Goal: Understand process/instructions

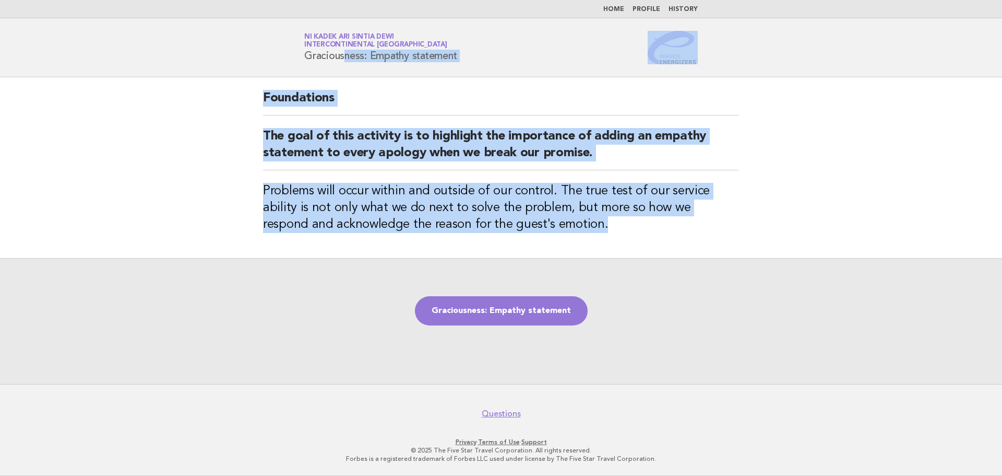
drag, startPoint x: 306, startPoint y: 58, endPoint x: 562, endPoint y: 226, distance: 305.5
click at [562, 226] on body "Home Profile History Service Energizers Ni Kadek Ari Sintia Dewi InterContinent…" at bounding box center [501, 238] width 1002 height 476
copy body "Graciousness: Empathy statement Foundations The goal of this activity is to hig…"
click at [502, 312] on link "Graciousness: Empathy statement" at bounding box center [501, 310] width 173 height 29
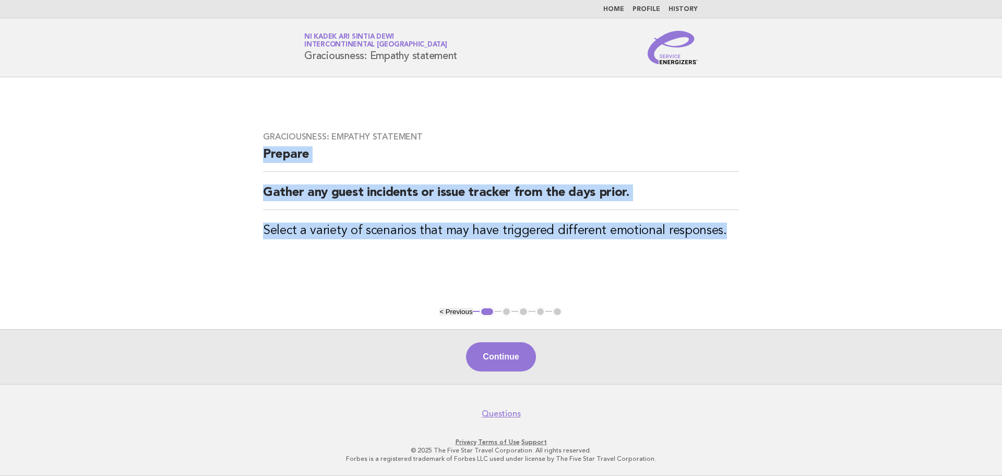
drag, startPoint x: 260, startPoint y: 155, endPoint x: 737, endPoint y: 234, distance: 483.3
click at [737, 234] on div "Graciousness: Empathy statement Prepare Gather any guest incidents or issue tra…" at bounding box center [501, 191] width 501 height 145
copy div "Prepare Gather any guest incidents or issue tracker from the days prior. Select…"
click at [509, 364] on button "Continue" at bounding box center [500, 356] width 69 height 29
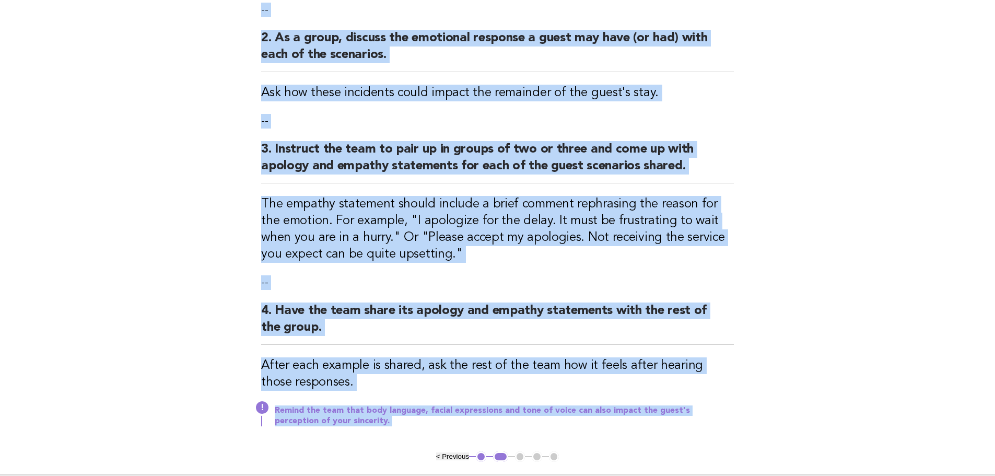
scroll to position [279, 0]
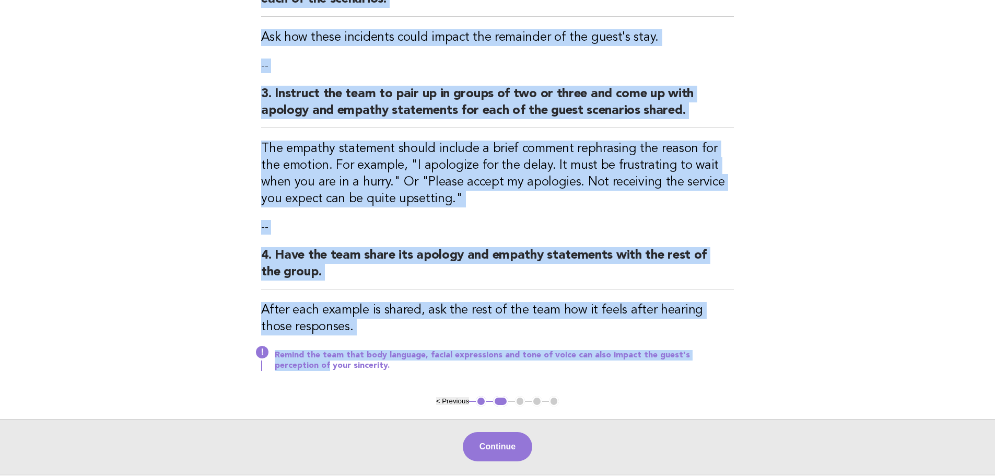
drag, startPoint x: 259, startPoint y: 111, endPoint x: 767, endPoint y: 357, distance: 563.7
click at [767, 357] on main "Graciousness: Empathy statement Activity 1. Share the selected guest scenarios …" at bounding box center [497, 136] width 995 height 676
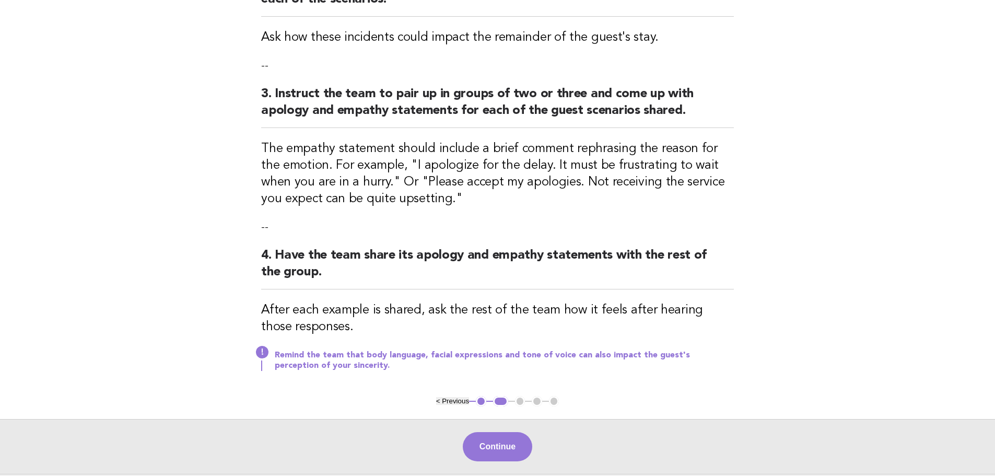
click at [750, 381] on main "Graciousness: Empathy statement Activity 1. Share the selected guest scenarios …" at bounding box center [497, 136] width 995 height 676
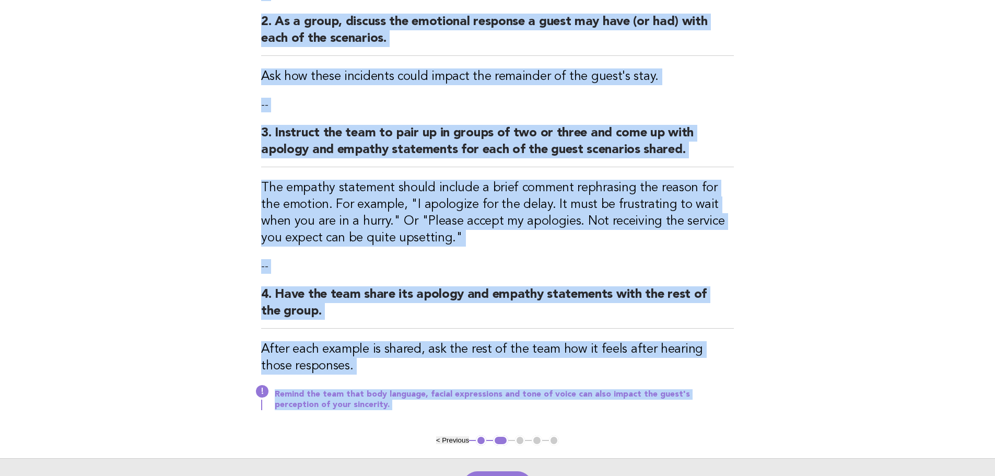
scroll to position [369, 0]
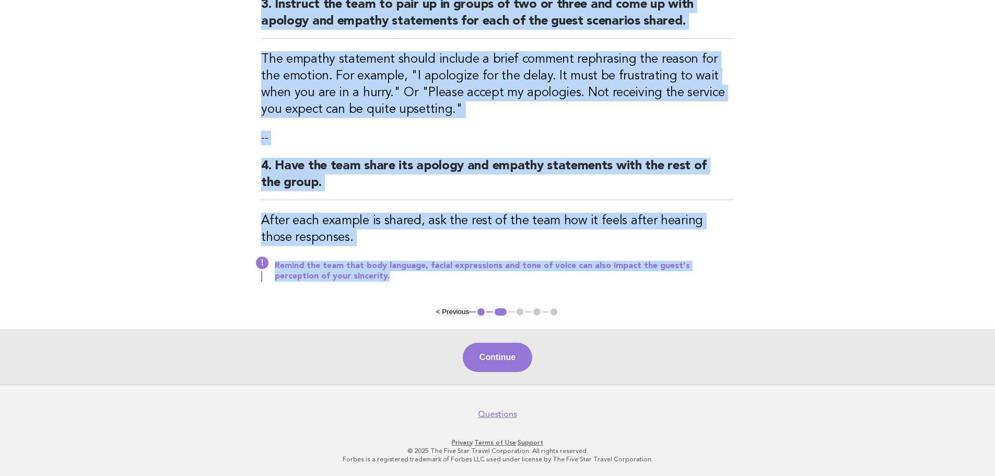
drag, startPoint x: 259, startPoint y: 44, endPoint x: 708, endPoint y: 299, distance: 516.1
click at [708, 299] on div "Graciousness: Empathy statement Activity 1. Share the selected guest scenarios …" at bounding box center [498, 8] width 498 height 598
copy div "Activity 1. Share the selected guest scenarios where issues occurred recently w…"
click at [484, 359] on button "Continue" at bounding box center [497, 356] width 69 height 29
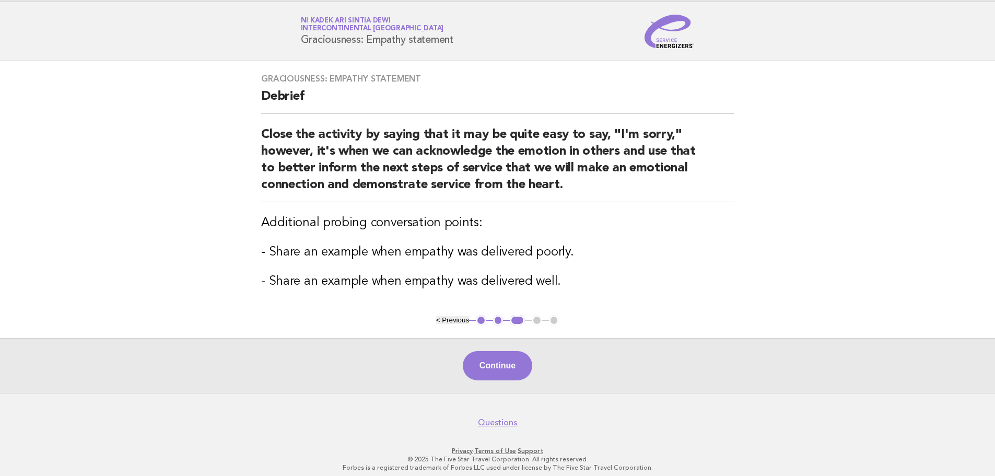
scroll to position [25, 0]
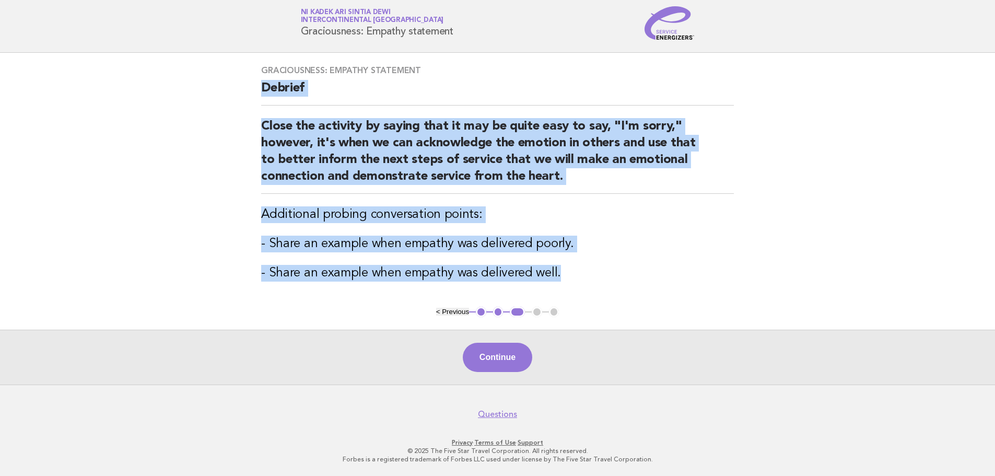
drag, startPoint x: 259, startPoint y: 83, endPoint x: 581, endPoint y: 286, distance: 379.6
click at [581, 286] on div "Graciousness: Empathy statement Debrief Close the activity by saying that it ma…" at bounding box center [498, 180] width 498 height 254
copy div "Debrief Close the activity by saying that it may be quite easy to say, "I'm sor…"
click at [512, 360] on button "Continue" at bounding box center [497, 356] width 69 height 29
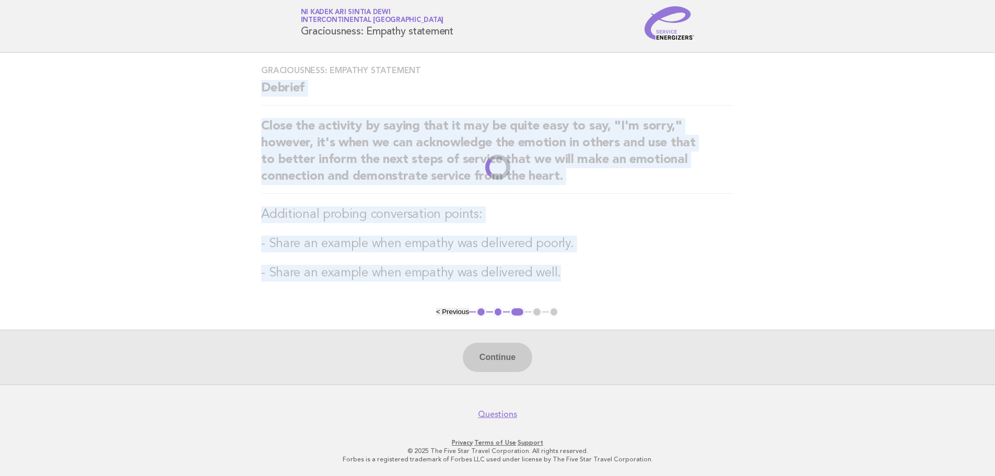
scroll to position [0, 0]
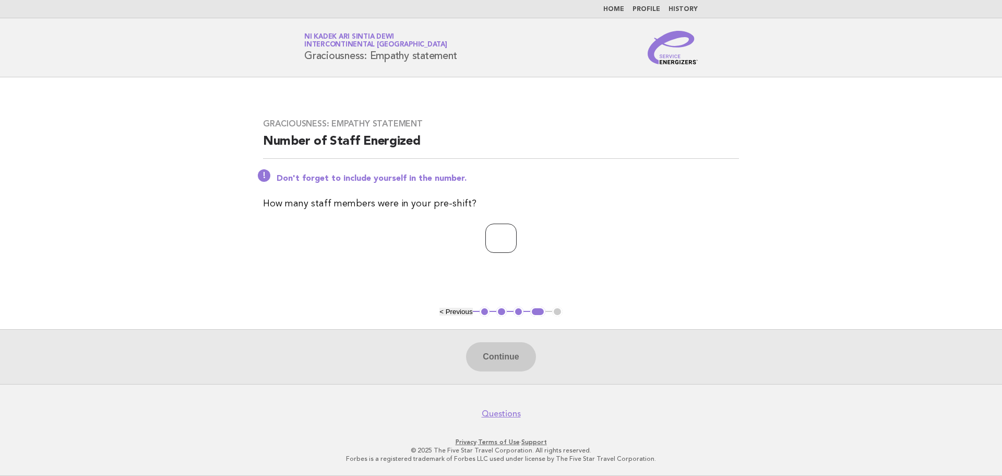
click at [502, 244] on input "number" at bounding box center [501, 237] width 31 height 29
type input "*"
click at [502, 365] on button "Continue" at bounding box center [500, 356] width 69 height 29
